Goal: Information Seeking & Learning: Learn about a topic

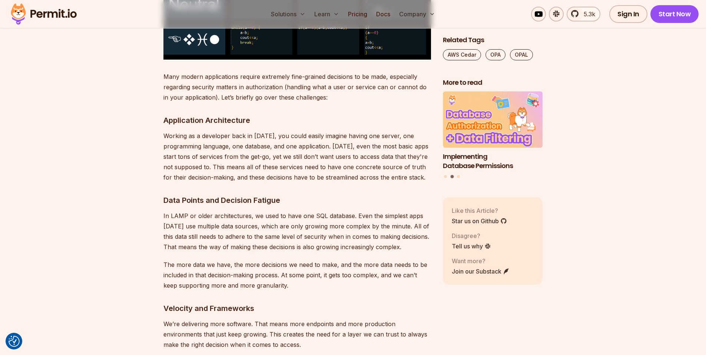
scroll to position [889, 0]
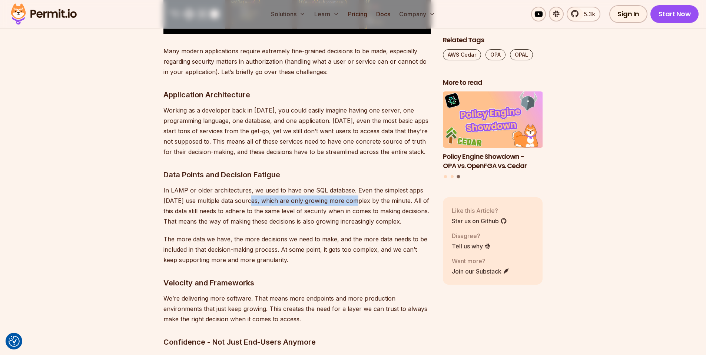
drag, startPoint x: 252, startPoint y: 189, endPoint x: 355, endPoint y: 195, distance: 103.5
click at [354, 196] on p "In LAMP or older architectures, we used to have one SQL database. Even the simp…" at bounding box center [296, 205] width 267 height 41
drag, startPoint x: 365, startPoint y: 187, endPoint x: 362, endPoint y: 183, distance: 4.2
click at [363, 185] on p "In LAMP or older architectures, we used to have one SQL database. Even the simp…" at bounding box center [296, 205] width 267 height 41
drag, startPoint x: 357, startPoint y: 181, endPoint x: 363, endPoint y: 181, distance: 6.7
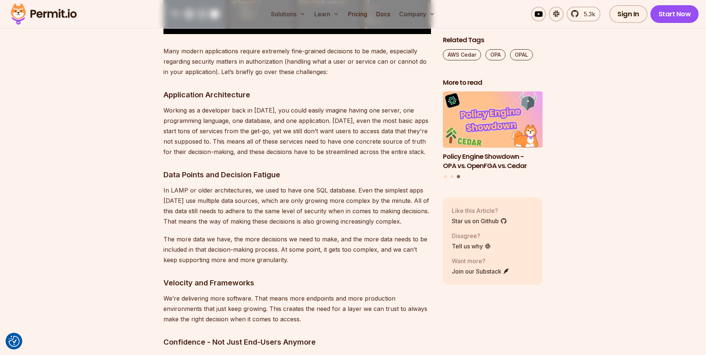
click at [363, 185] on p "In LAMP or older architectures, we used to have one SQL database. Even the simp…" at bounding box center [296, 205] width 267 height 41
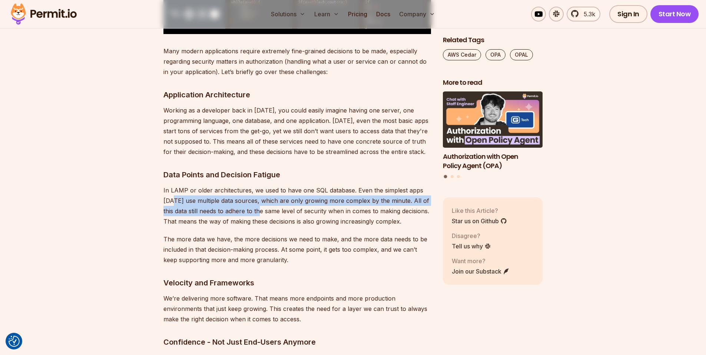
drag, startPoint x: 173, startPoint y: 190, endPoint x: 263, endPoint y: 200, distance: 90.6
click at [263, 200] on p "In LAMP or older architectures, we used to have one SQL database. Even the simp…" at bounding box center [296, 205] width 267 height 41
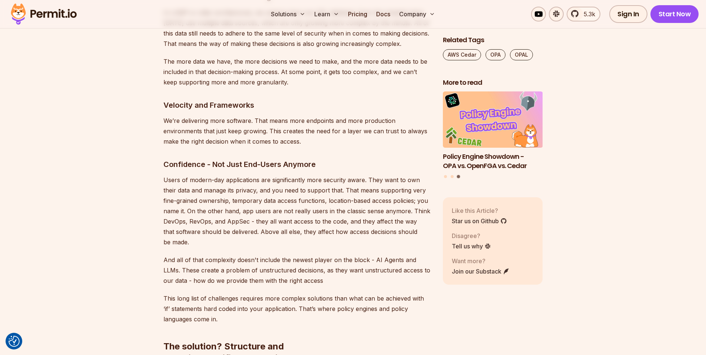
scroll to position [1111, 0]
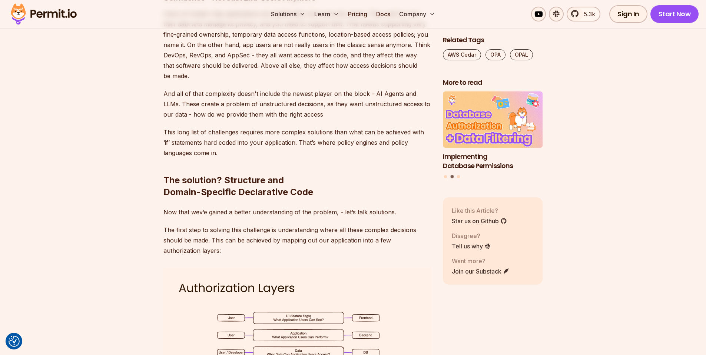
scroll to position [1334, 0]
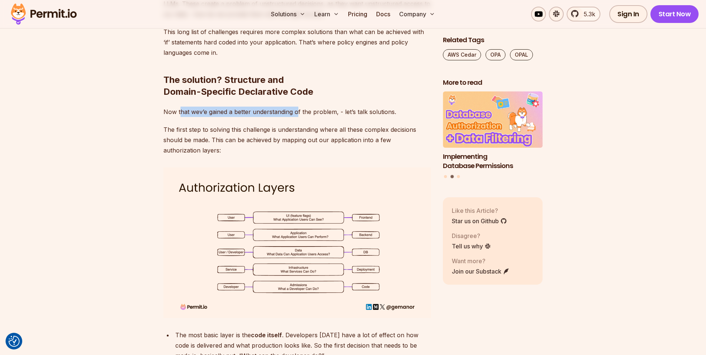
drag, startPoint x: 180, startPoint y: 100, endPoint x: 297, endPoint y: 105, distance: 116.5
click at [297, 107] on p "Now that wev’e gained a better understanding of the problem, - let’s talk solut…" at bounding box center [296, 112] width 267 height 10
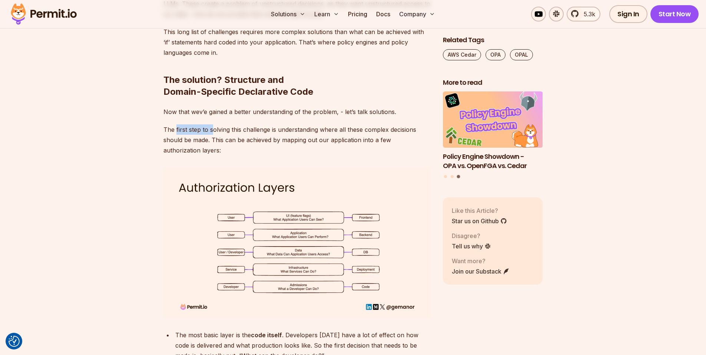
drag, startPoint x: 175, startPoint y: 122, endPoint x: 213, endPoint y: 123, distance: 38.2
click at [213, 124] on p "The first step to solving this challenge is understanding where all these compl…" at bounding box center [296, 139] width 267 height 31
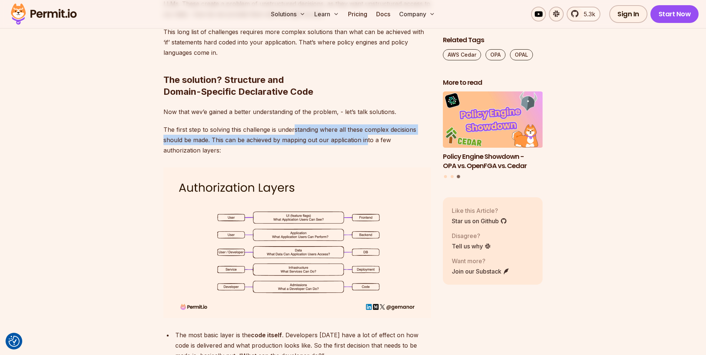
drag, startPoint x: 293, startPoint y: 119, endPoint x: 366, endPoint y: 125, distance: 72.8
click at [366, 125] on p "The first step to solving this challenge is understanding where all these compl…" at bounding box center [296, 139] width 267 height 31
click at [362, 124] on p "The first step to solving this challenge is understanding where all these compl…" at bounding box center [296, 139] width 267 height 31
click at [222, 126] on p "The first step to solving this challenge is understanding where all these compl…" at bounding box center [296, 139] width 267 height 31
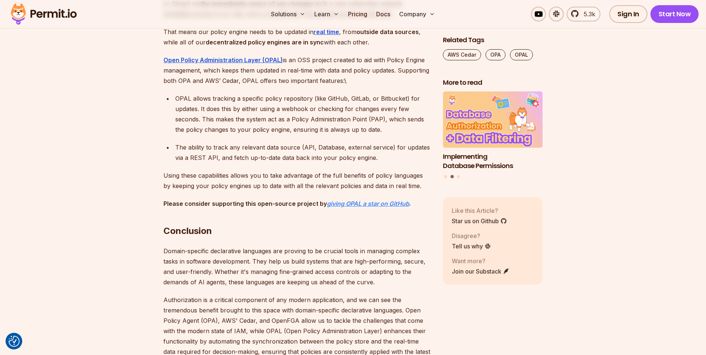
scroll to position [3201, 0]
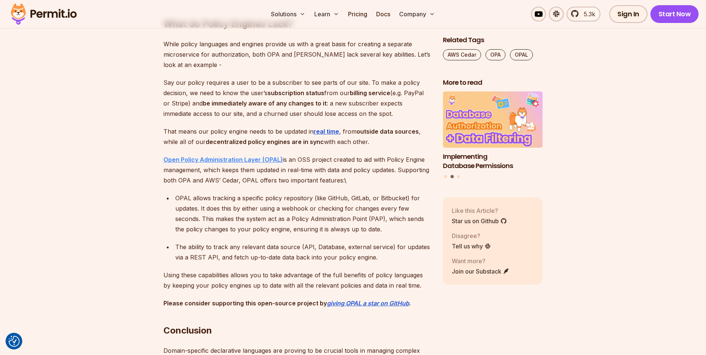
click at [257, 163] on strong "Open Policy Administration Layer (OPAL)" at bounding box center [222, 159] width 119 height 7
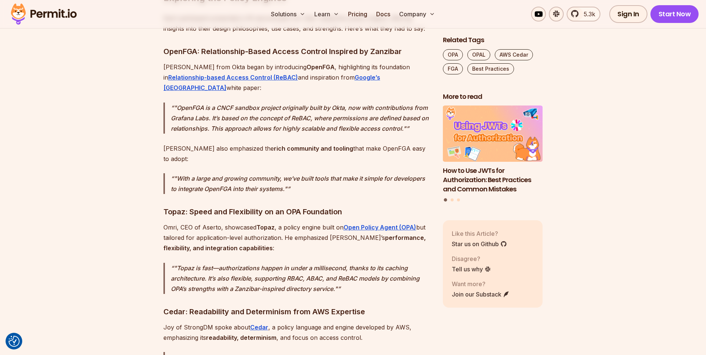
scroll to position [1200, 0]
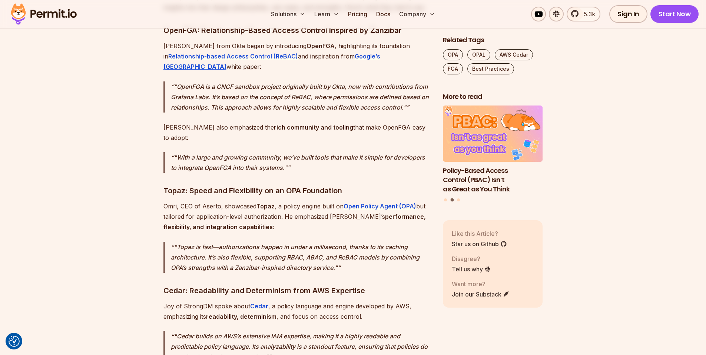
click at [269, 203] on strong "Topaz" at bounding box center [265, 206] width 18 height 7
copy strong "Topaz"
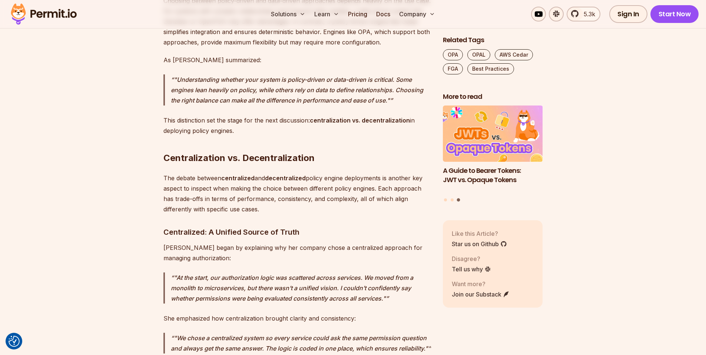
scroll to position [2623, 0]
